Goal: Find specific page/section: Find specific page/section

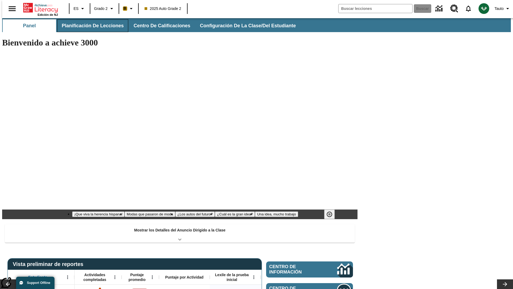
click at [90, 26] on button "Planificación de lecciones" at bounding box center [92, 25] width 71 height 13
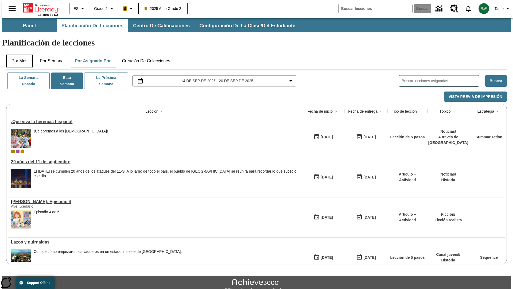
click at [17, 55] on button "Por mes" at bounding box center [19, 61] width 27 height 13
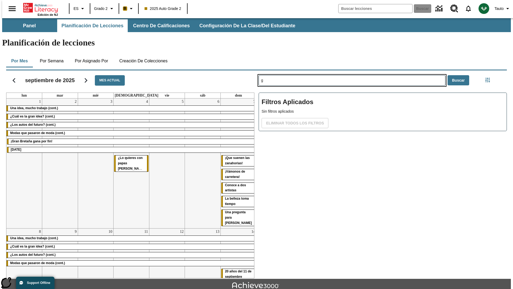
type input "g"
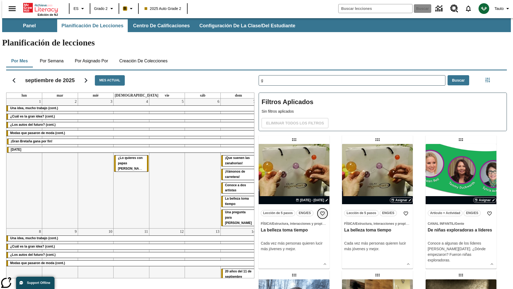
click at [323, 211] on icon "Añadir a mis Favoritas" at bounding box center [322, 213] width 5 height 5
click at [38, 7] on icon "Portada" at bounding box center [41, 7] width 36 height 11
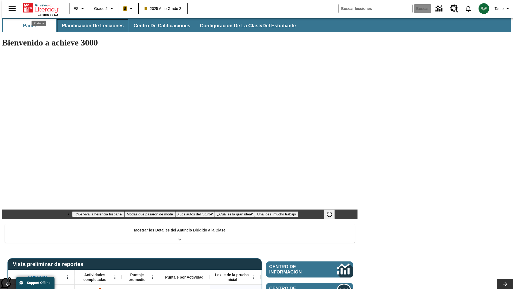
click at [90, 26] on button "Planificación de lecciones" at bounding box center [92, 25] width 71 height 13
